Goal: Task Accomplishment & Management: Use online tool/utility

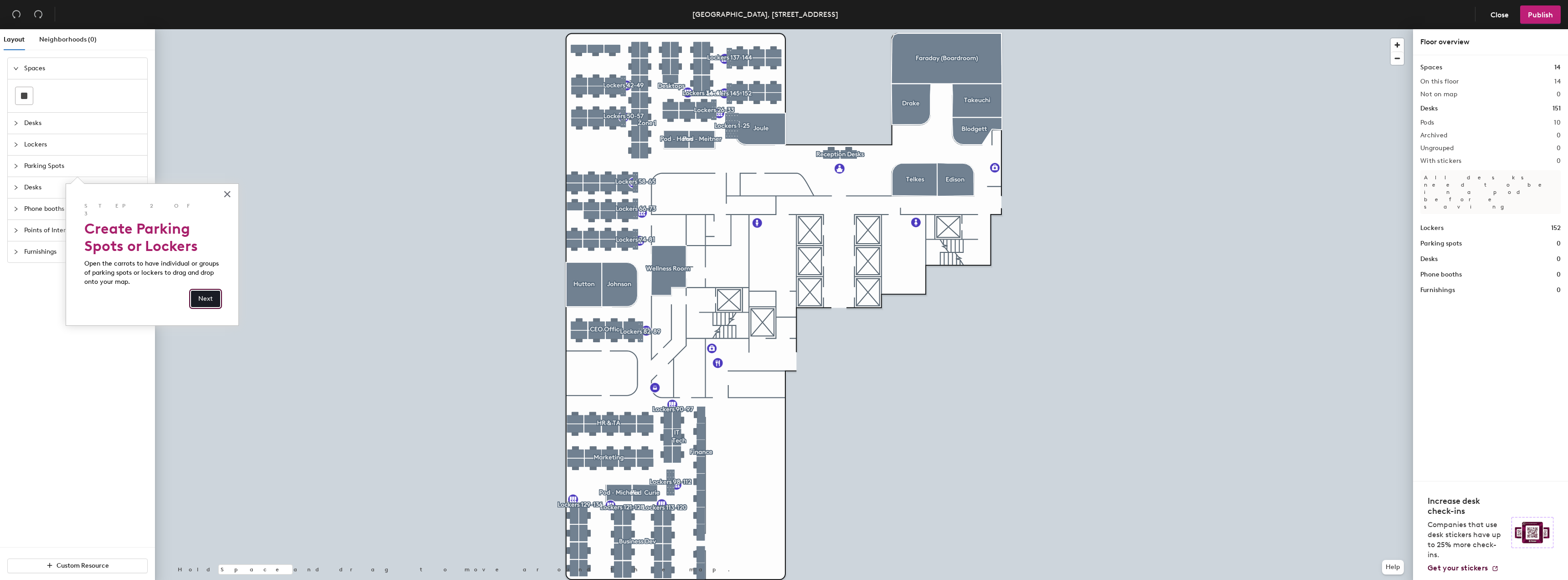
click at [204, 291] on button "Next" at bounding box center [206, 299] width 29 height 17
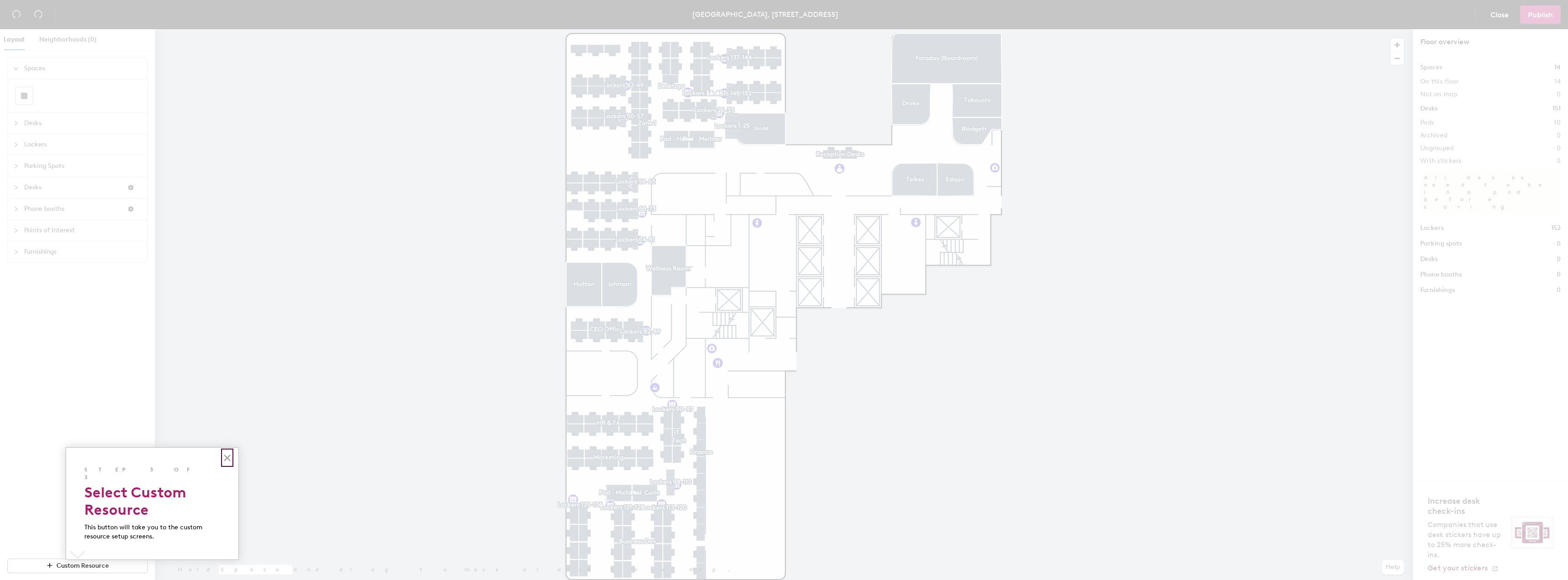
click at [230, 459] on button "×" at bounding box center [227, 458] width 9 height 15
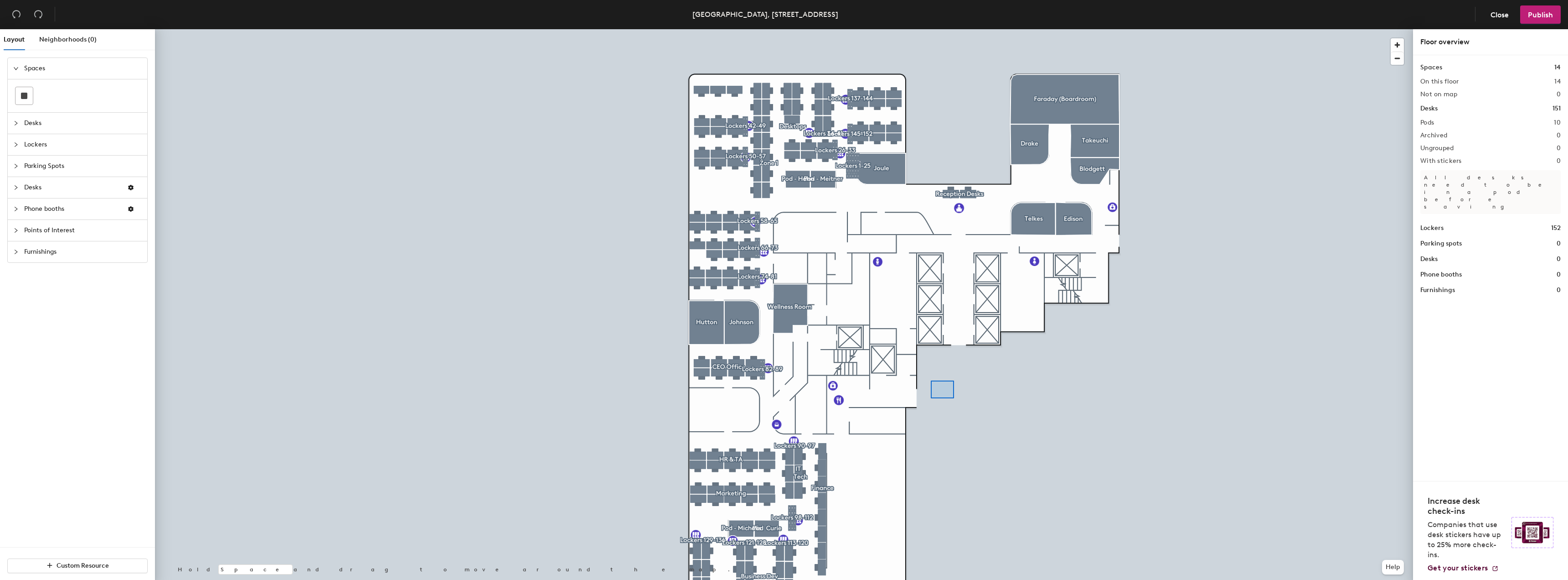
click at [944, 29] on div at bounding box center [784, 29] width 1258 height 0
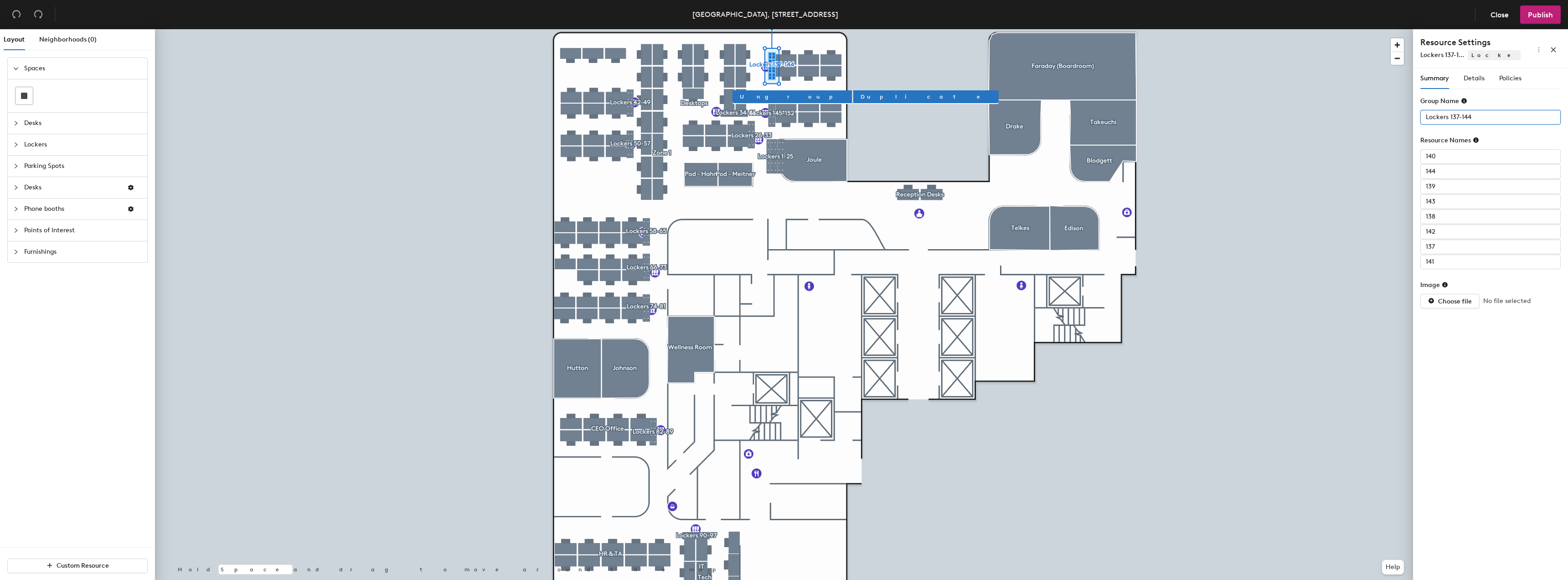
click at [1478, 117] on input "Lockers 137-144" at bounding box center [1491, 117] width 140 height 15
click at [1498, 125] on form "Group Name Lockers 137-144 Resource Names 140 144 139 143 138 142 137 141 Image…" at bounding box center [1491, 202] width 140 height 212
drag, startPoint x: 1478, startPoint y: 123, endPoint x: 1451, endPoint y: 116, distance: 27.9
click at [1451, 116] on input "Lockers 137-144" at bounding box center [1491, 117] width 140 height 15
type input "Lockers"
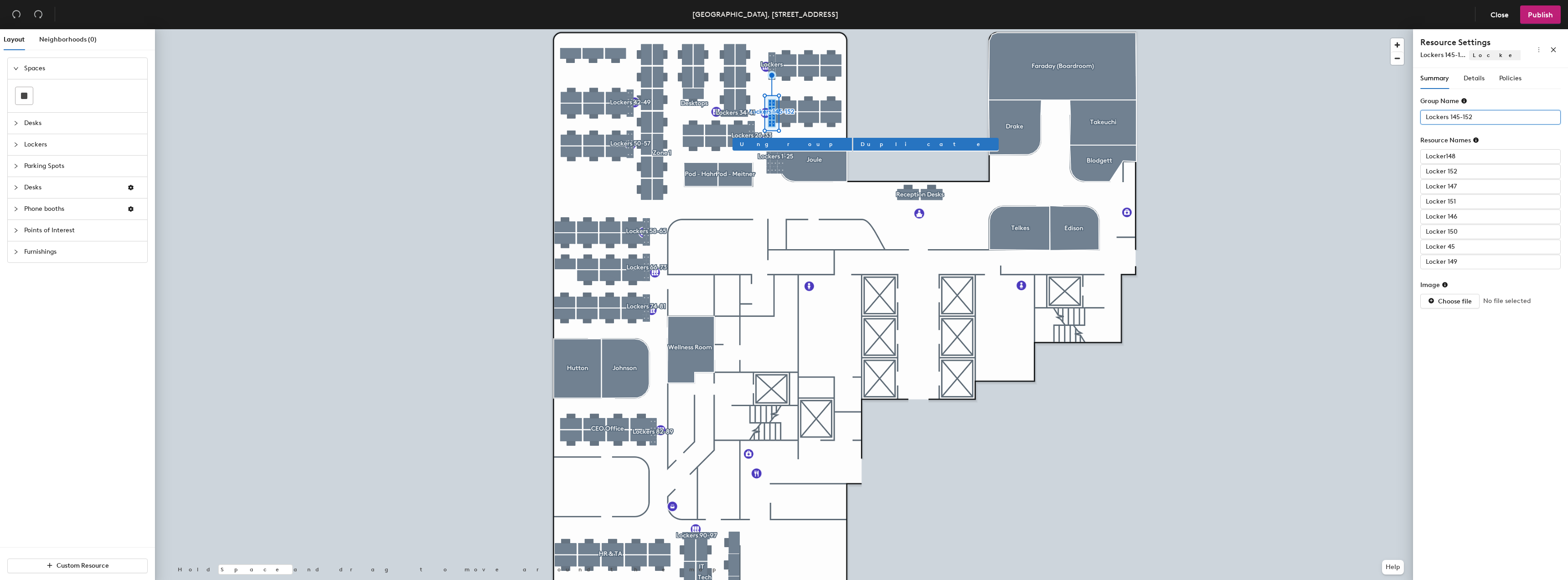
drag, startPoint x: 1499, startPoint y: 113, endPoint x: 1450, endPoint y: 115, distance: 49.0
click at [1450, 115] on input "Lockers 145-152" at bounding box center [1491, 117] width 140 height 15
click at [1471, 118] on input "text" at bounding box center [1491, 117] width 140 height 15
type input "lockers"
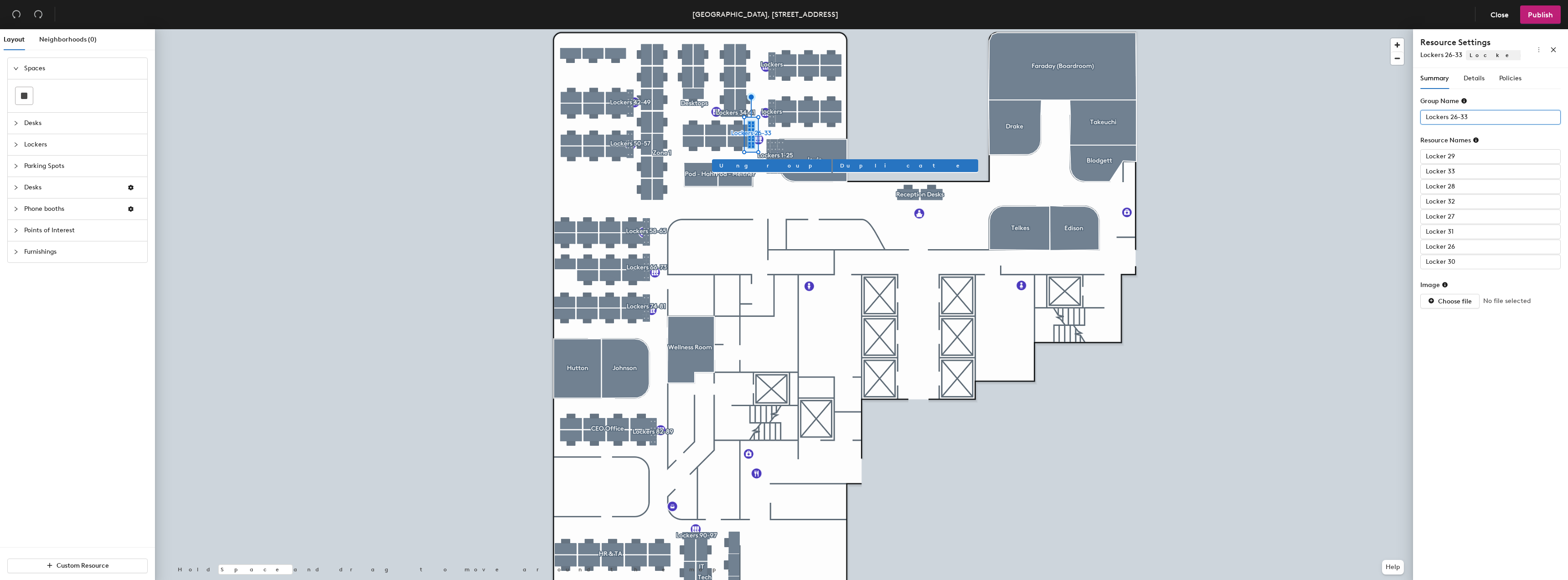
drag, startPoint x: 1492, startPoint y: 122, endPoint x: 1453, endPoint y: 118, distance: 39.2
click at [1453, 118] on input "Lockers 26-33" at bounding box center [1491, 117] width 140 height 15
type input "Lockers"
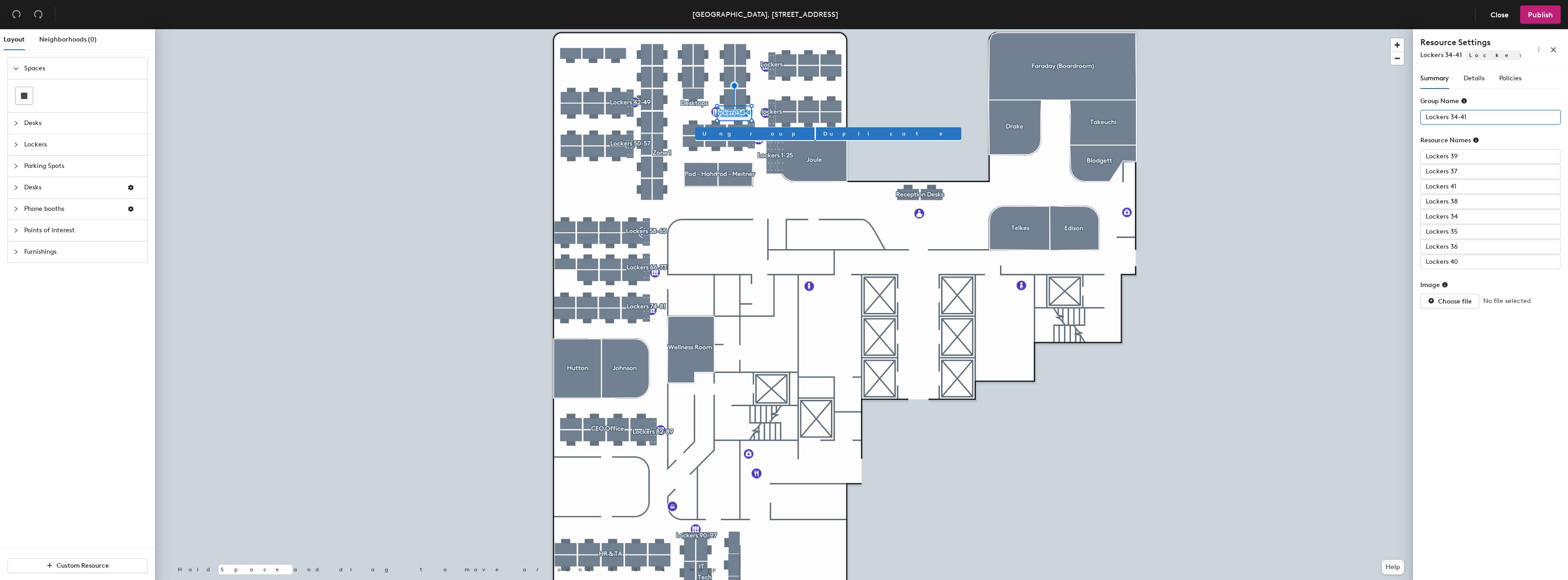
drag, startPoint x: 1478, startPoint y: 111, endPoint x: 1451, endPoint y: 115, distance: 27.3
click at [1451, 115] on input "Lockers 34-41" at bounding box center [1491, 117] width 140 height 15
type input "Lockers"
drag, startPoint x: 1465, startPoint y: 117, endPoint x: 1450, endPoint y: 113, distance: 15.5
click at [1450, 113] on input "Lockers 42-49" at bounding box center [1491, 117] width 140 height 15
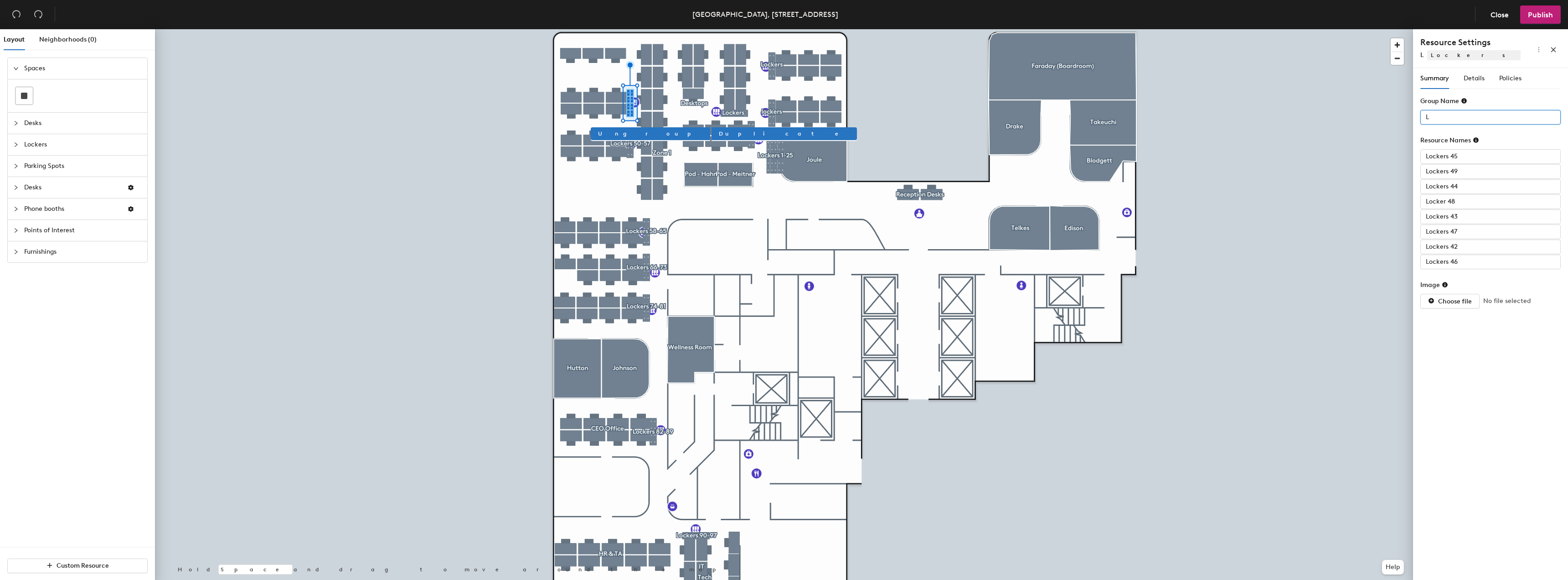
type input "Lo"
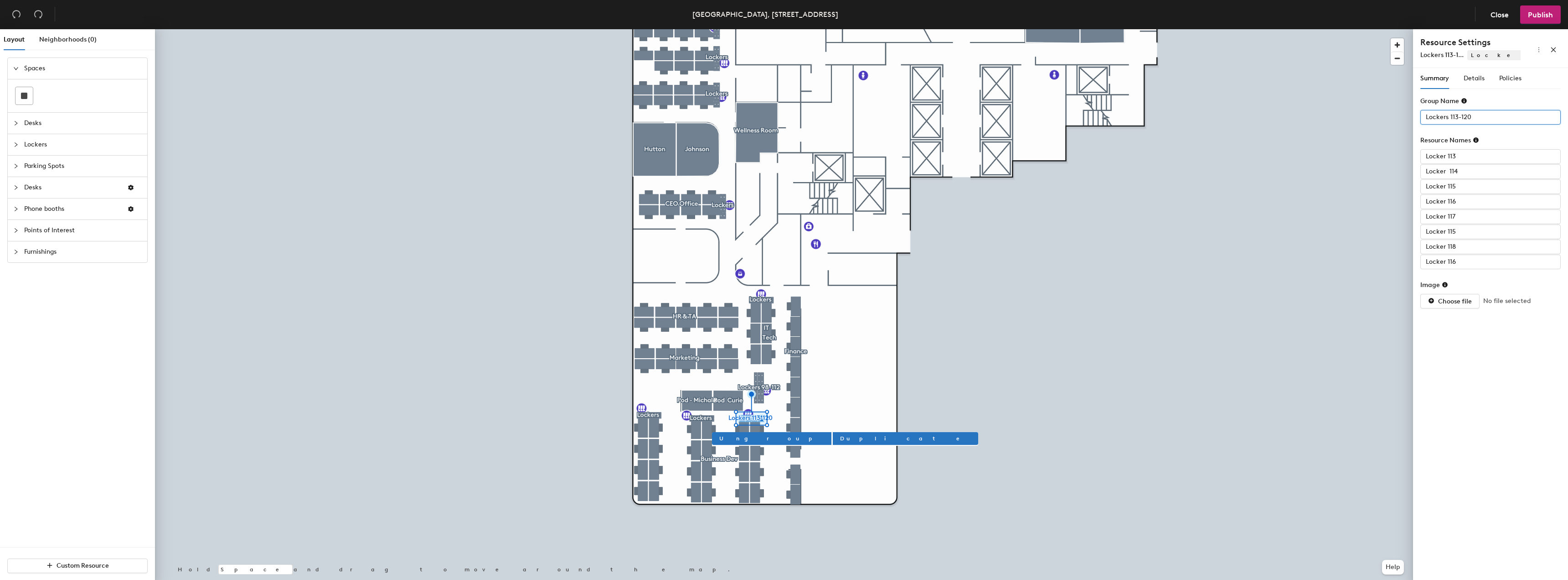
drag, startPoint x: 1479, startPoint y: 117, endPoint x: 1451, endPoint y: 121, distance: 28.3
click at [1451, 121] on input "Lockers 113-120" at bounding box center [1491, 117] width 140 height 15
paste input "Lockers"
type input "Lockers"
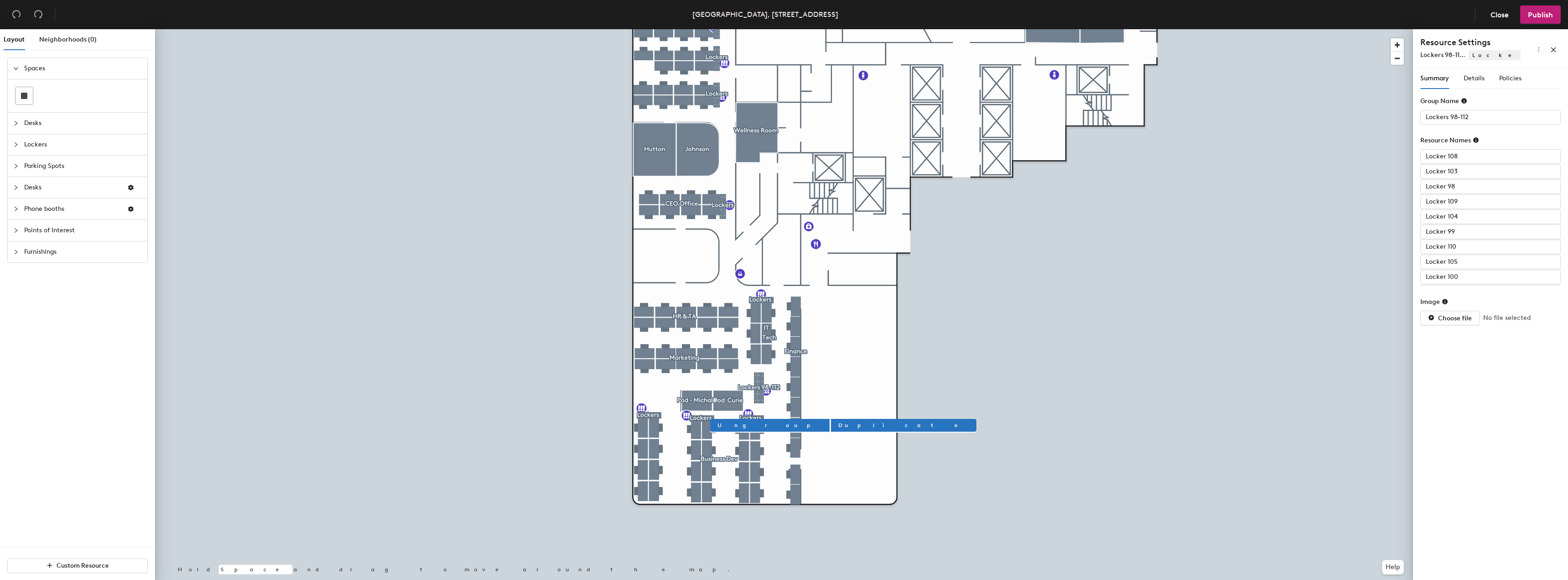
type input "Locker 100"
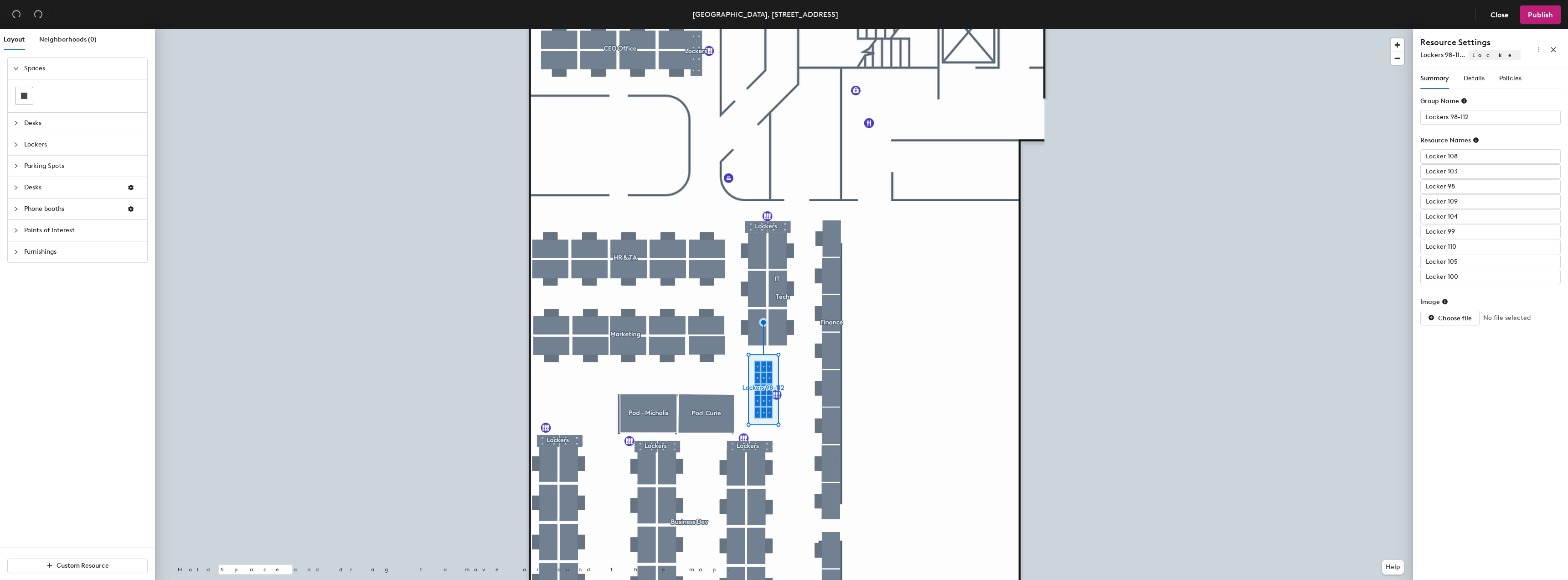
type input "Locker 99"
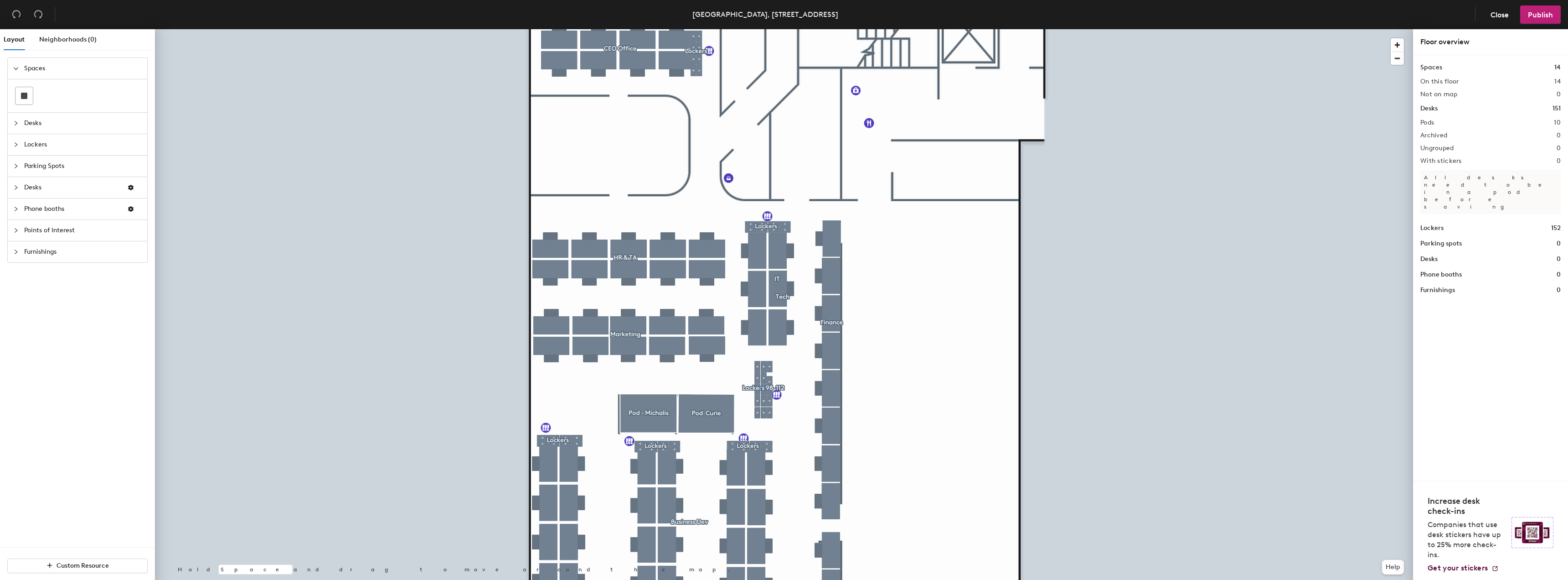
click at [760, 29] on div at bounding box center [784, 29] width 1258 height 0
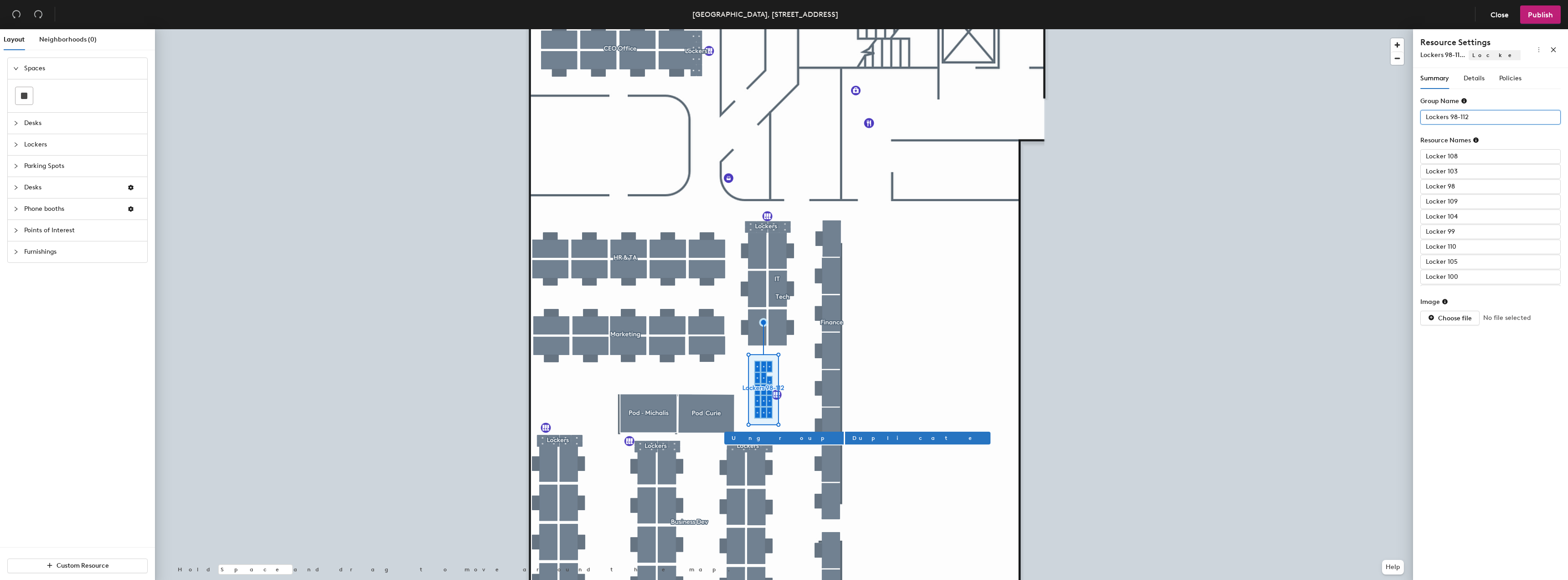
click at [1506, 122] on input "Lockers 98-112" at bounding box center [1491, 117] width 140 height 15
click at [1482, 118] on input "Lockers 98-112" at bounding box center [1491, 117] width 140 height 15
click at [1450, 121] on input "Lockers 98-112" at bounding box center [1491, 117] width 140 height 15
drag, startPoint x: 1446, startPoint y: 123, endPoint x: 1456, endPoint y: 118, distance: 11.2
paste input "Lockers"
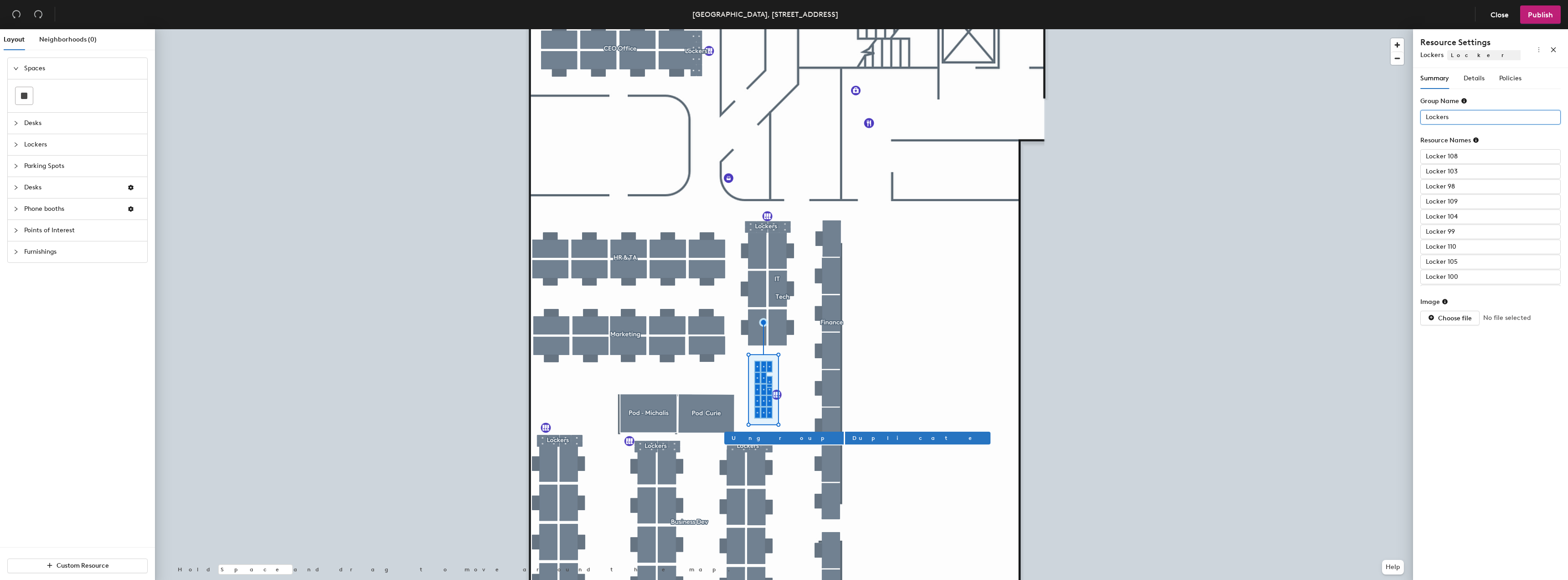
type input "Lockers"
